Goal: Task Accomplishment & Management: Use online tool/utility

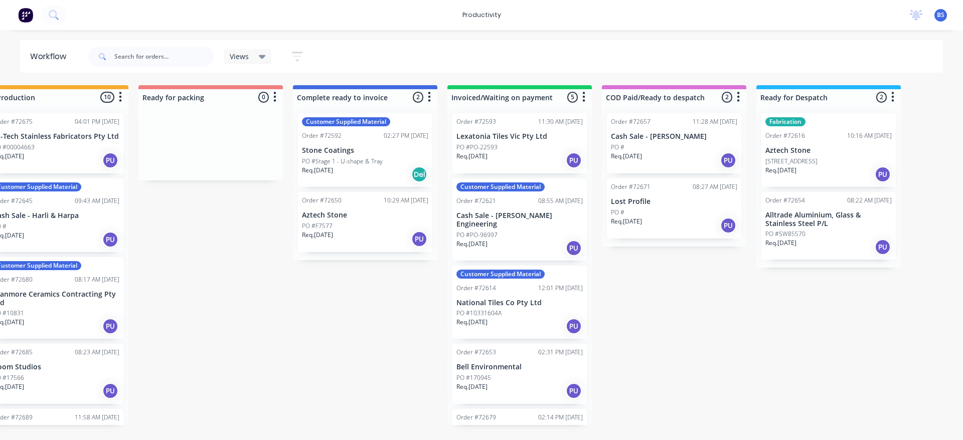
click at [512, 147] on div "PO #PO-22593" at bounding box center [519, 147] width 126 height 9
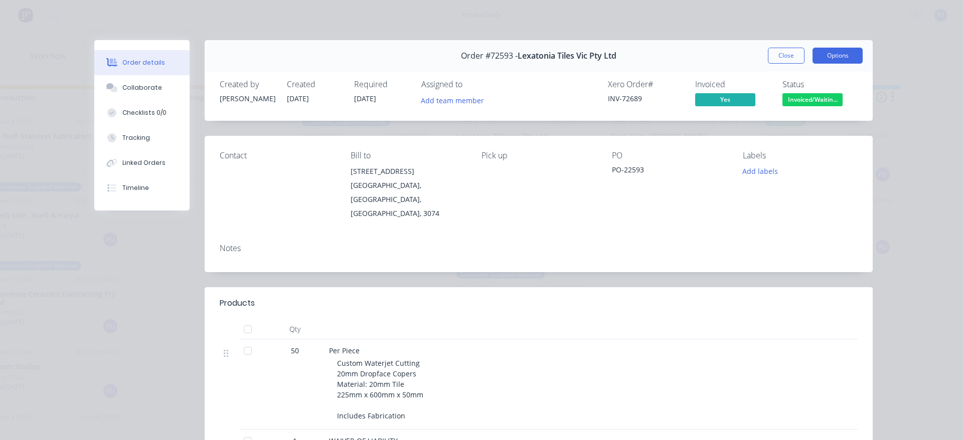
click at [842, 57] on button "Options" at bounding box center [838, 56] width 50 height 16
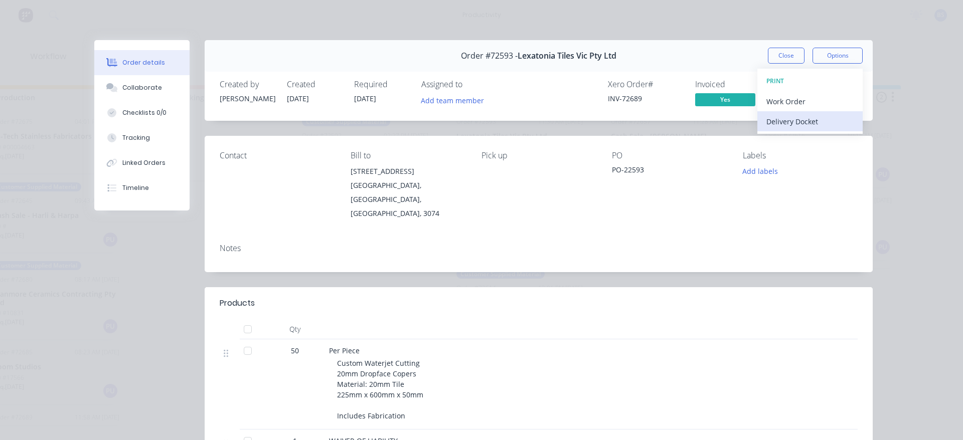
click at [770, 120] on div "Delivery Docket" at bounding box center [809, 121] width 87 height 15
click at [770, 120] on div "Standard" at bounding box center [809, 121] width 87 height 15
click at [785, 57] on button "Close" at bounding box center [786, 56] width 37 height 16
